Goal: Task Accomplishment & Management: Manage account settings

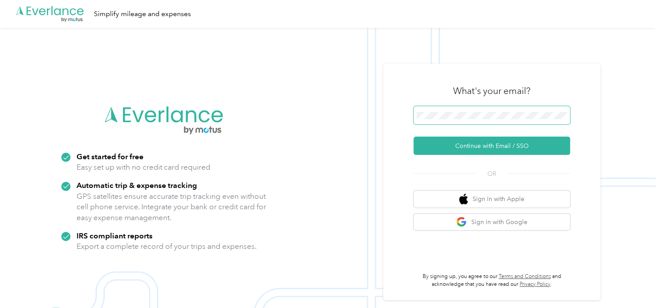
click at [489, 109] on span at bounding box center [491, 115] width 156 height 18
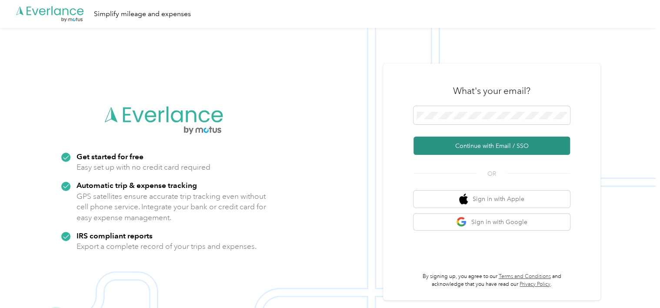
click at [474, 150] on button "Continue with Email / SSO" at bounding box center [491, 145] width 156 height 18
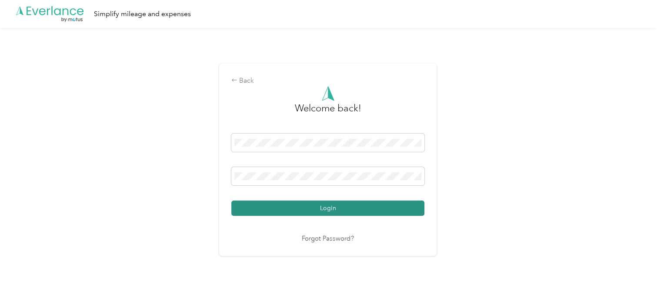
click at [369, 208] on button "Login" at bounding box center [327, 207] width 193 height 15
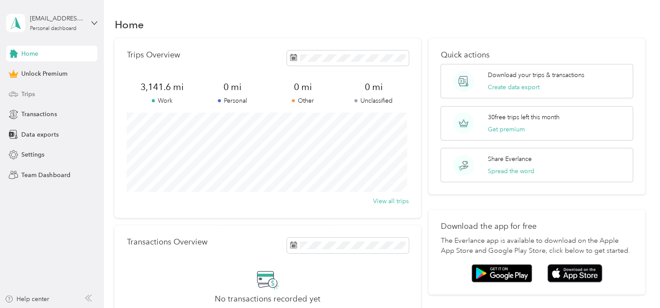
click at [23, 95] on span "Trips" at bounding box center [27, 94] width 13 height 9
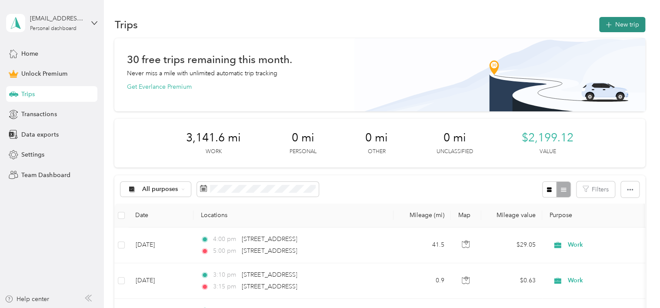
click at [614, 29] on button "New trip" at bounding box center [622, 24] width 46 height 15
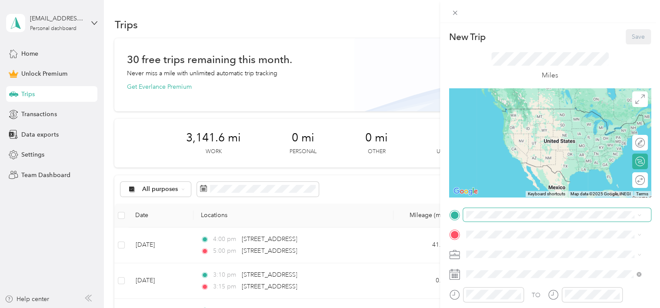
click at [476, 219] on span at bounding box center [557, 215] width 188 height 14
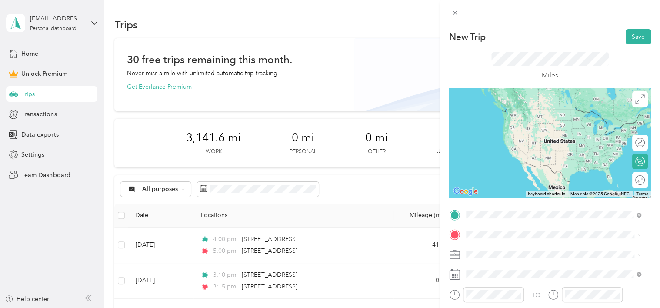
click at [507, 115] on div "[STREET_ADDRESS][US_STATE]" at bounding box center [553, 109] width 169 height 12
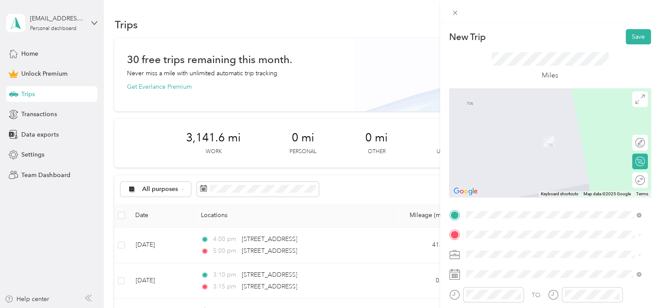
click at [513, 269] on span "[STREET_ADDRESS][PERSON_NAME][US_STATE]" at bounding box center [549, 266] width 135 height 8
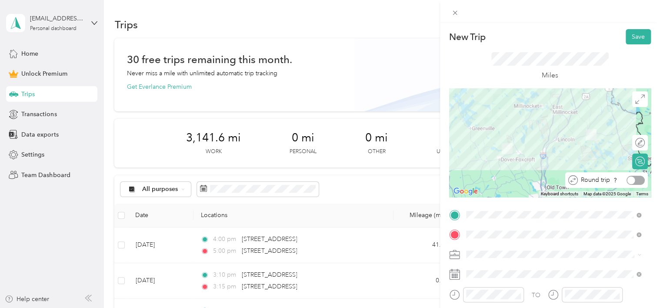
click at [634, 183] on div at bounding box center [635, 180] width 18 height 9
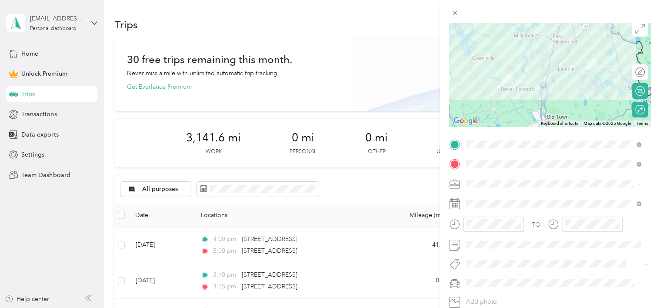
scroll to position [71, 0]
click at [640, 182] on icon at bounding box center [639, 184] width 4 height 4
click at [477, 61] on div "Work" at bounding box center [553, 61] width 169 height 9
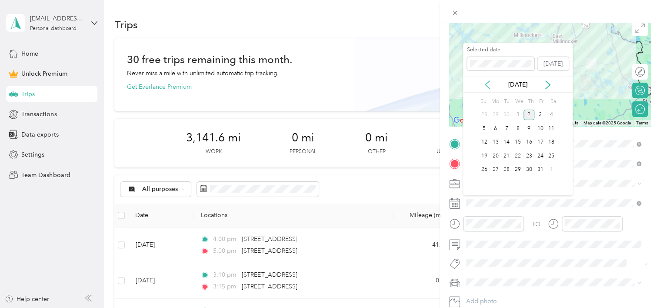
click at [489, 85] on icon at bounding box center [487, 84] width 9 height 9
click at [521, 156] on div "24" at bounding box center [517, 155] width 11 height 11
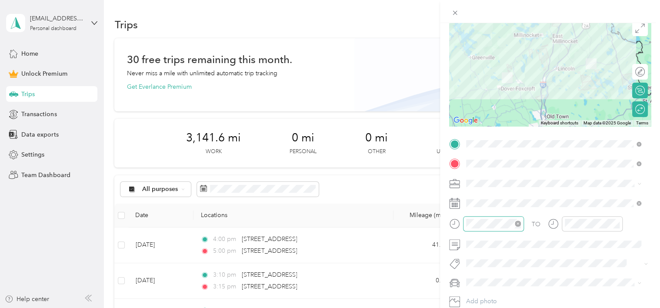
click at [515, 224] on icon "close-circle" at bounding box center [518, 223] width 6 height 6
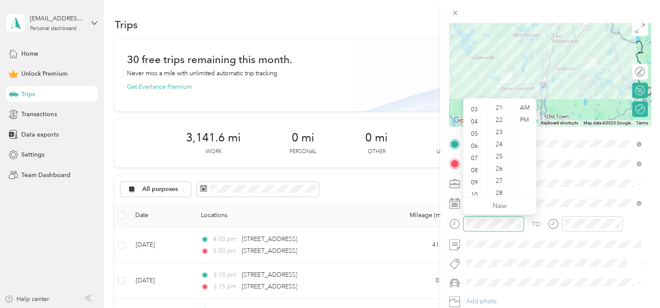
scroll to position [0, 0]
click at [474, 106] on div "12" at bounding box center [475, 108] width 21 height 12
click at [529, 120] on div "PM" at bounding box center [524, 120] width 21 height 12
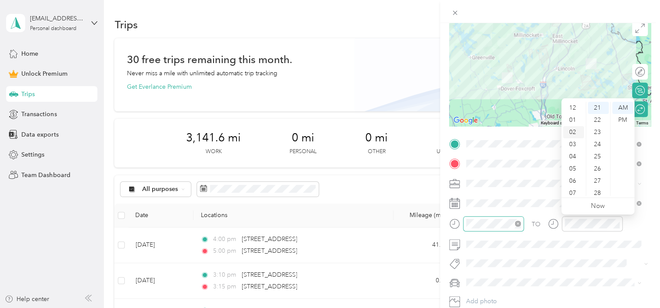
click at [573, 134] on div "02" at bounding box center [573, 132] width 21 height 12
click at [572, 110] on div "02" at bounding box center [573, 108] width 21 height 12
click at [601, 103] on div "00" at bounding box center [598, 108] width 21 height 12
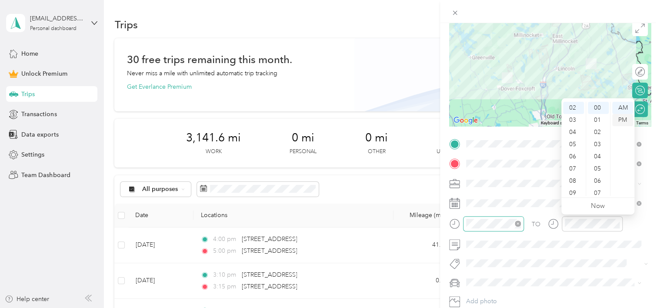
click at [625, 119] on div "PM" at bounding box center [622, 120] width 21 height 12
click at [590, 253] on div "TO Add photo" at bounding box center [550, 232] width 202 height 190
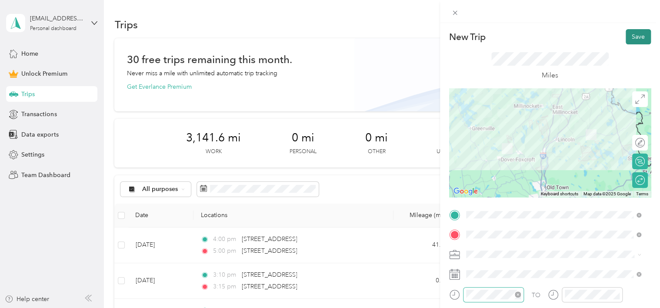
click at [629, 40] on button "Save" at bounding box center [637, 36] width 25 height 15
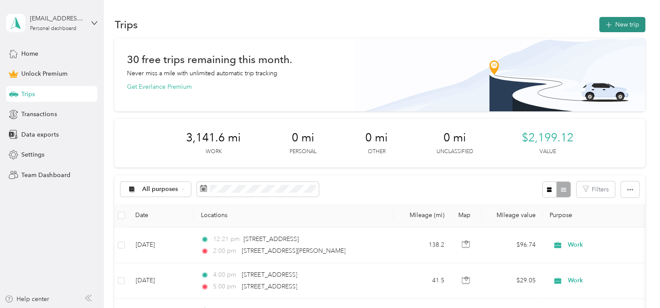
click at [615, 25] on button "New trip" at bounding box center [622, 24] width 46 height 15
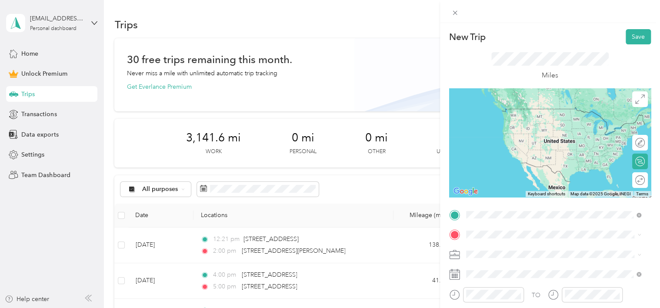
click at [524, 113] on span "[STREET_ADDRESS][US_STATE]" at bounding box center [525, 109] width 87 height 8
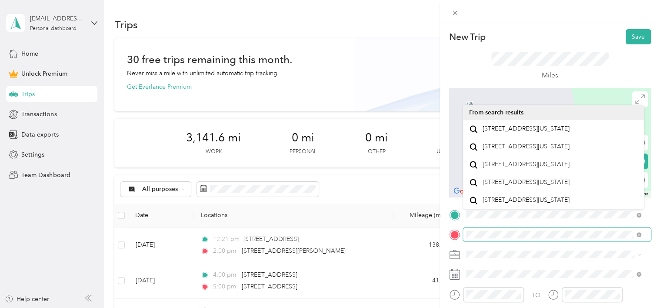
scroll to position [15, 0]
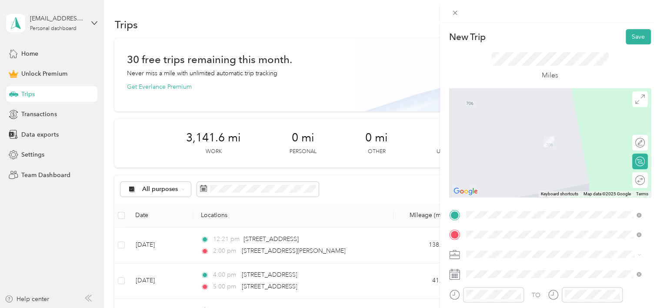
click at [529, 168] on span "[STREET_ADDRESS][US_STATE]" at bounding box center [525, 164] width 87 height 8
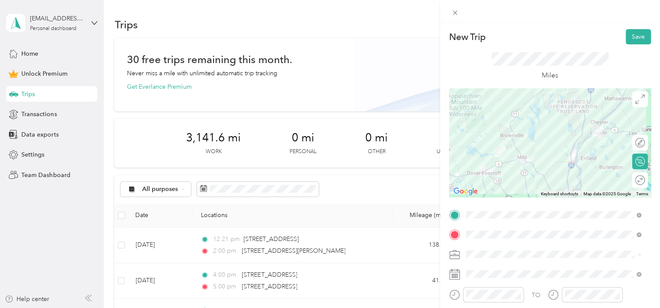
click at [481, 132] on span "Work" at bounding box center [476, 132] width 15 height 7
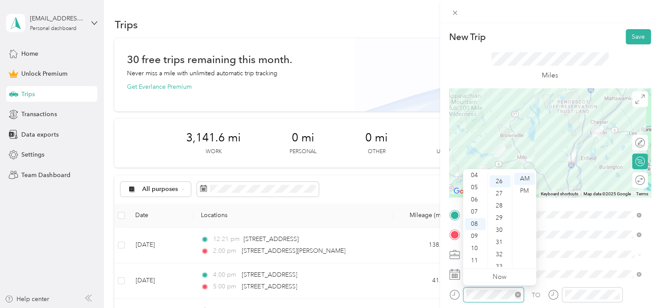
scroll to position [316, 0]
click at [478, 235] on div "09" at bounding box center [475, 236] width 21 height 12
click at [504, 208] on div "40" at bounding box center [499, 210] width 21 height 12
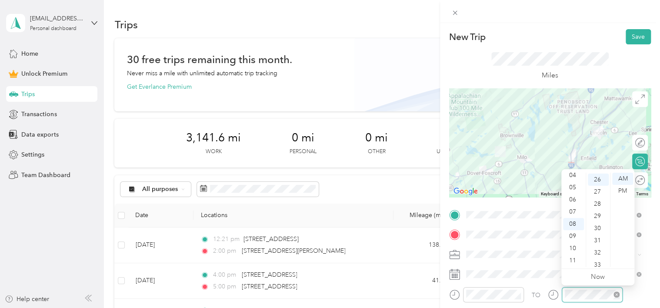
scroll to position [316, 0]
click at [576, 263] on div "11" at bounding box center [573, 260] width 21 height 12
click at [602, 177] on div "00" at bounding box center [598, 179] width 21 height 12
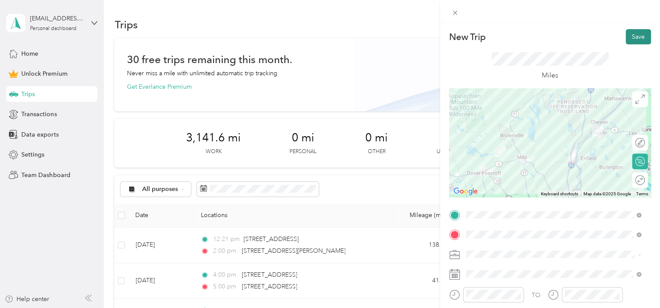
click at [636, 36] on button "Save" at bounding box center [637, 36] width 25 height 15
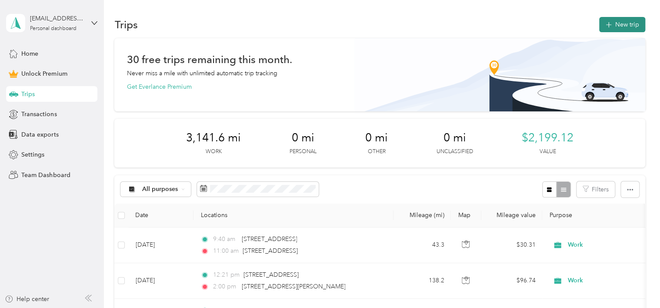
click at [623, 20] on button "New trip" at bounding box center [622, 24] width 46 height 15
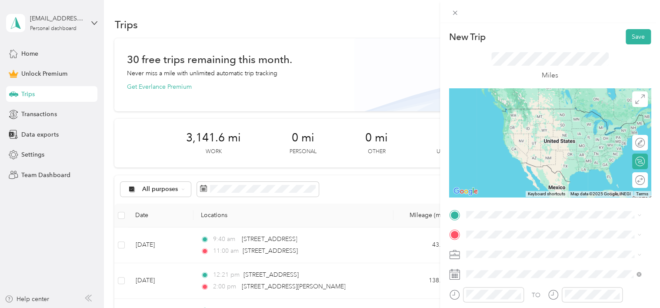
click at [517, 147] on span "[STREET_ADDRESS][US_STATE]" at bounding box center [525, 143] width 87 height 8
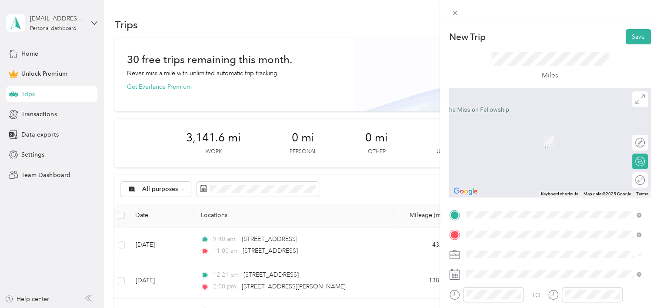
click at [514, 135] on div "[STREET_ADDRESS][US_STATE]" at bounding box center [553, 129] width 169 height 12
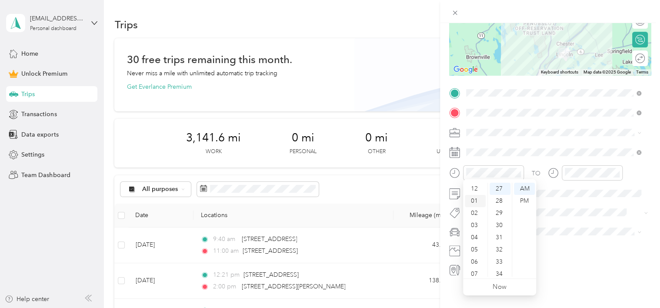
click at [474, 200] on div "01" at bounding box center [475, 201] width 21 height 12
click at [499, 188] on div "00" at bounding box center [499, 189] width 21 height 12
click at [529, 200] on div "PM" at bounding box center [524, 201] width 21 height 12
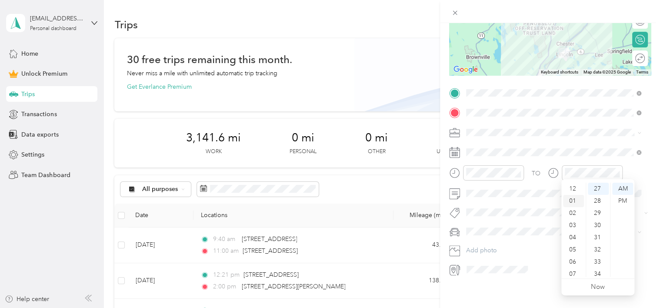
click at [573, 202] on div "01" at bounding box center [573, 201] width 21 height 12
click at [596, 222] on div "30" at bounding box center [598, 225] width 21 height 12
click at [630, 196] on div "PM" at bounding box center [622, 201] width 21 height 12
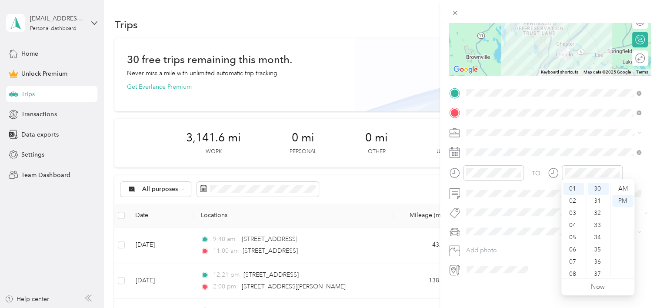
click at [523, 306] on div "New Trip Save This trip cannot be edited because it is either under review, app…" at bounding box center [550, 177] width 220 height 308
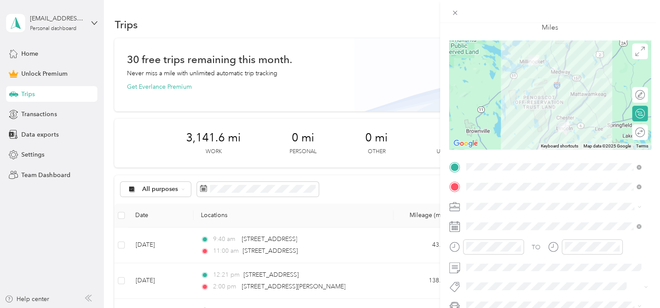
scroll to position [0, 0]
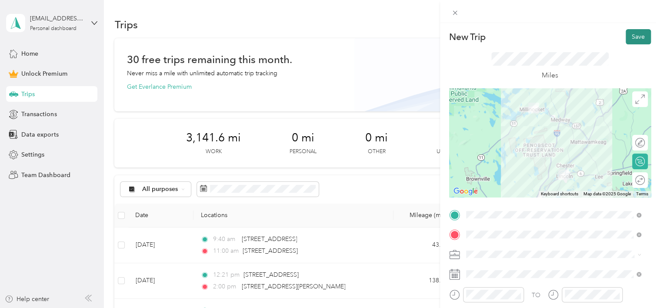
click at [627, 40] on button "Save" at bounding box center [637, 36] width 25 height 15
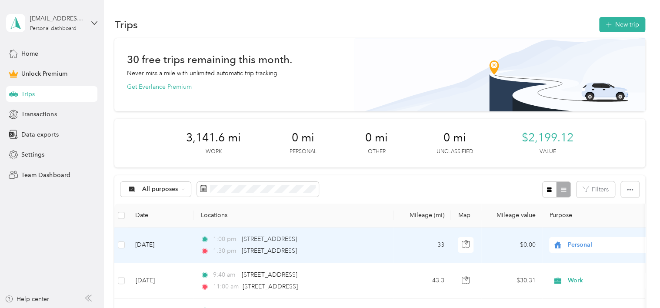
click at [574, 241] on span "Personal" at bounding box center [608, 245] width 80 height 10
click at [587, 122] on span "Work" at bounding box center [611, 121] width 80 height 9
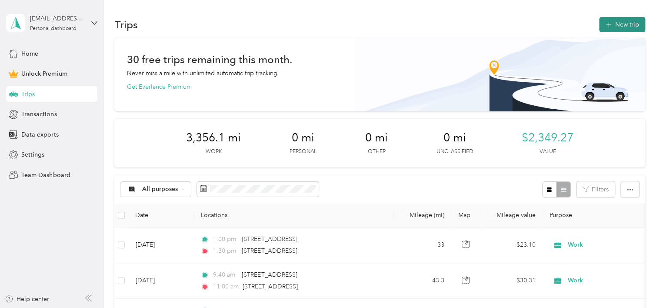
click at [607, 23] on icon "button" at bounding box center [608, 25] width 10 height 10
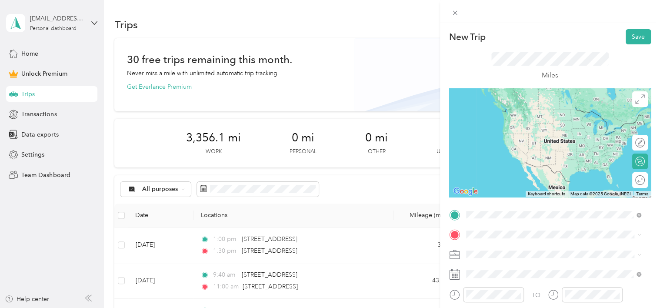
click at [544, 113] on span "[STREET_ADDRESS][US_STATE]" at bounding box center [525, 109] width 87 height 8
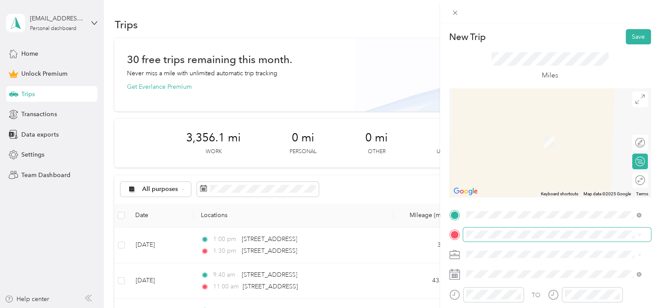
click at [476, 238] on span at bounding box center [557, 234] width 188 height 14
click at [504, 129] on span "[STREET_ADDRESS][US_STATE]" at bounding box center [525, 127] width 87 height 8
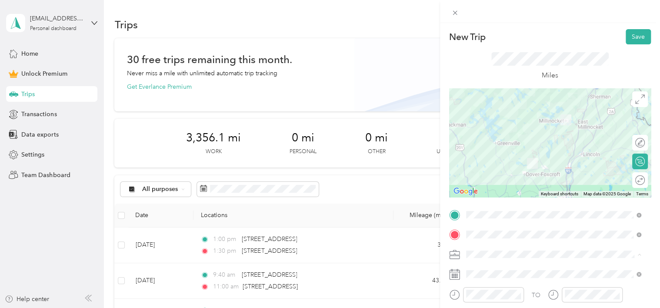
click at [489, 127] on li "Work" at bounding box center [553, 132] width 181 height 15
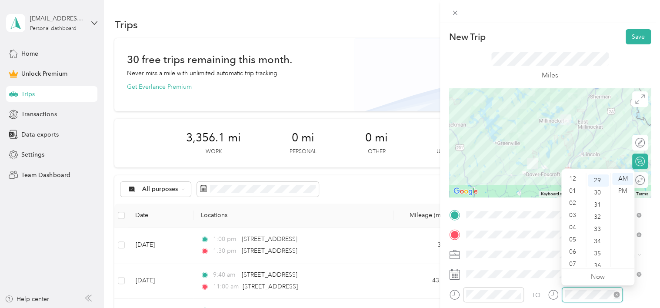
scroll to position [52, 0]
click at [626, 185] on div "PM" at bounding box center [622, 191] width 21 height 12
click at [575, 172] on div "12 01 02 03 04 05 06 07 08 09 10 11 00 01 02 03 04 05 06 07 08 09 10 11 12 13 1…" at bounding box center [597, 219] width 73 height 97
click at [575, 173] on div "04" at bounding box center [573, 175] width 21 height 12
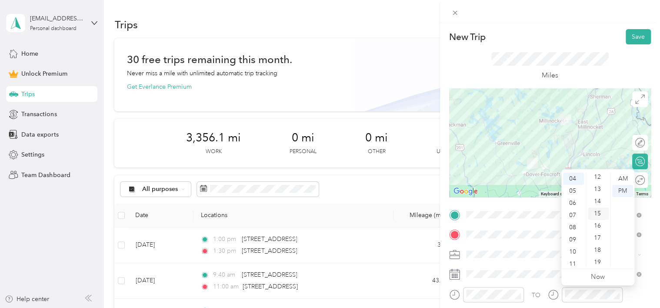
click at [597, 213] on div "15" at bounding box center [598, 213] width 21 height 12
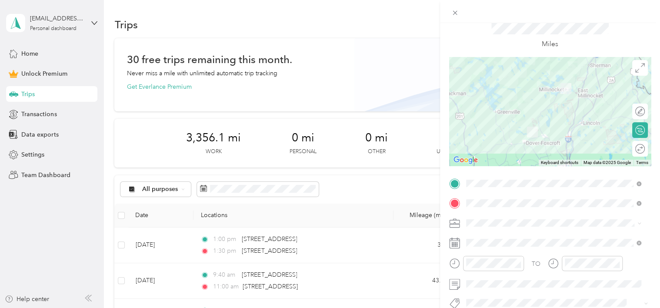
scroll to position [0, 0]
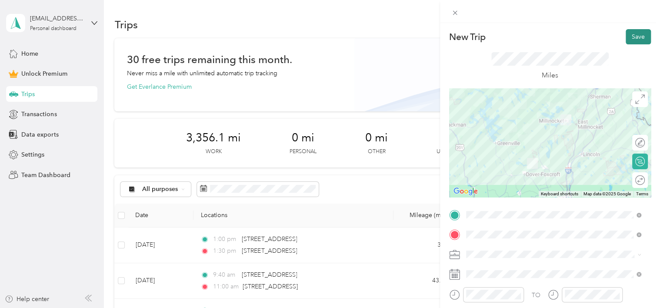
click at [629, 35] on button "Save" at bounding box center [637, 36] width 25 height 15
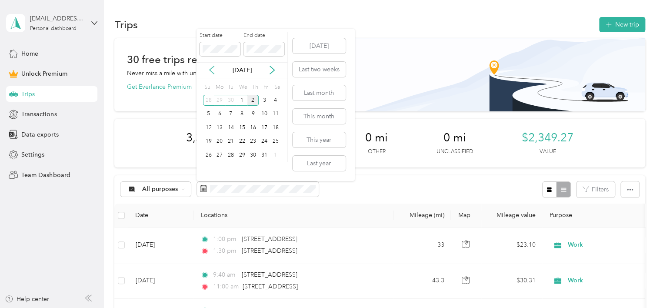
click at [213, 71] on icon at bounding box center [211, 70] width 9 height 9
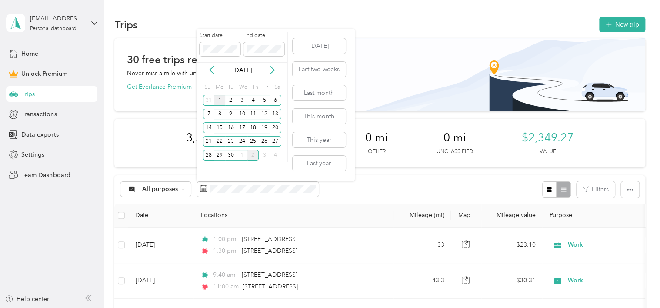
click at [222, 100] on div "1" at bounding box center [219, 100] width 11 height 11
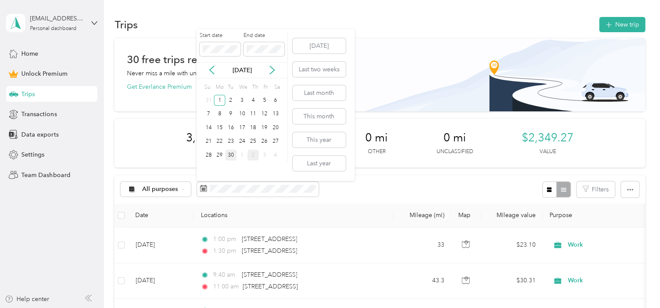
click at [232, 150] on div "30" at bounding box center [230, 155] width 11 height 11
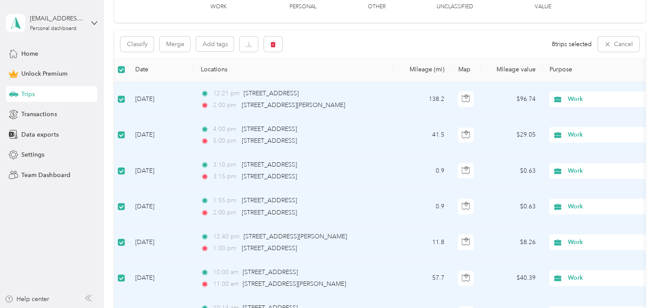
scroll to position [144, 0]
